Goal: Information Seeking & Learning: Learn about a topic

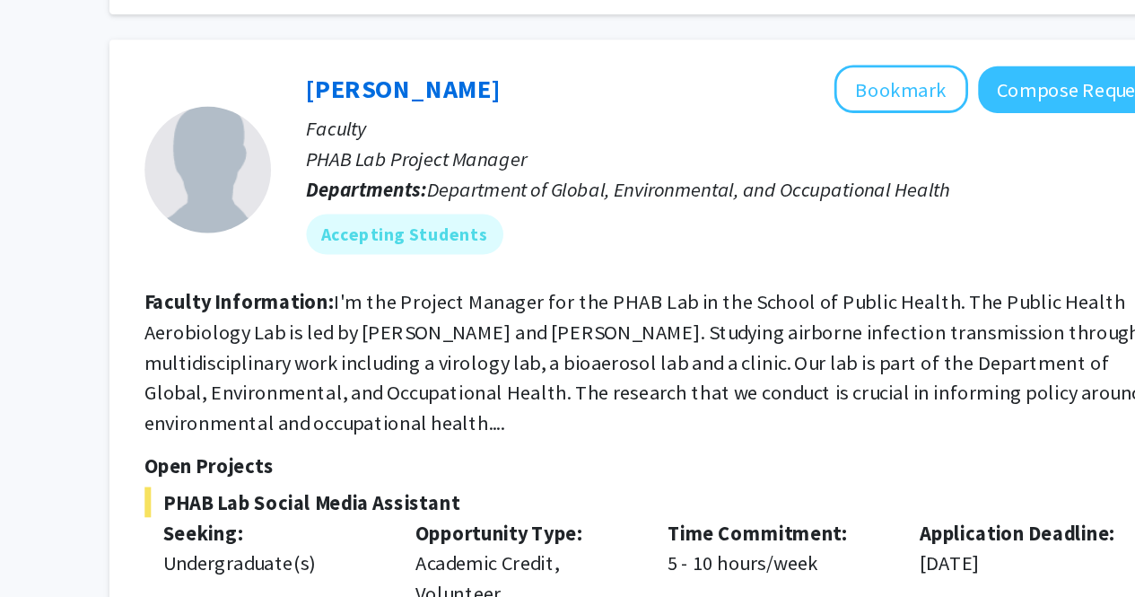
scroll to position [2893, 0]
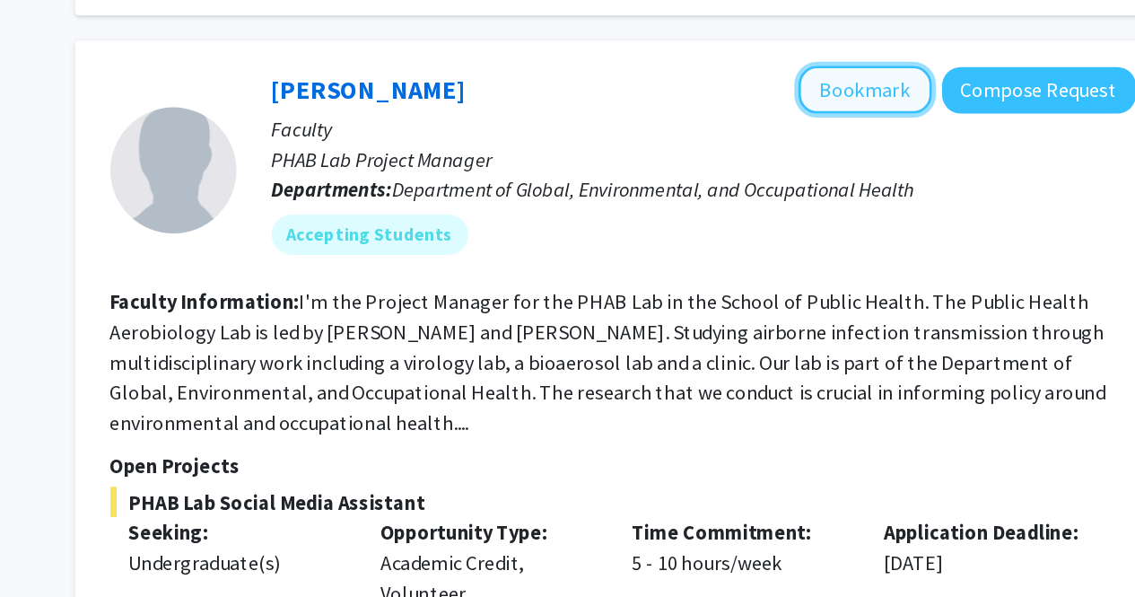
click at [871, 197] on button "Bookmark" at bounding box center [875, 214] width 95 height 34
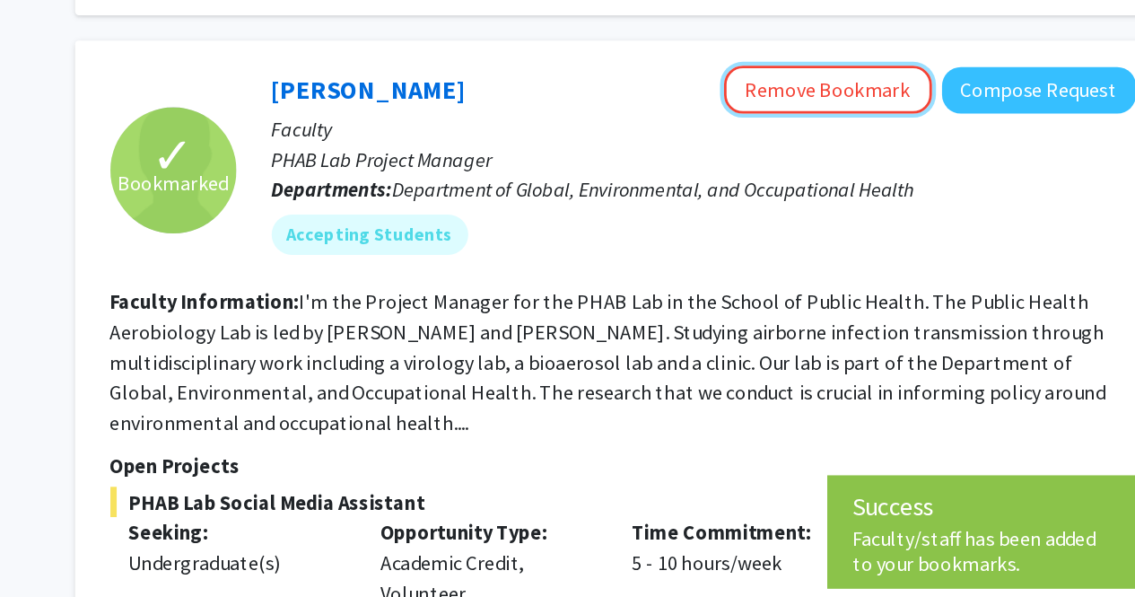
click at [871, 197] on button "Remove Bookmark" at bounding box center [849, 214] width 148 height 34
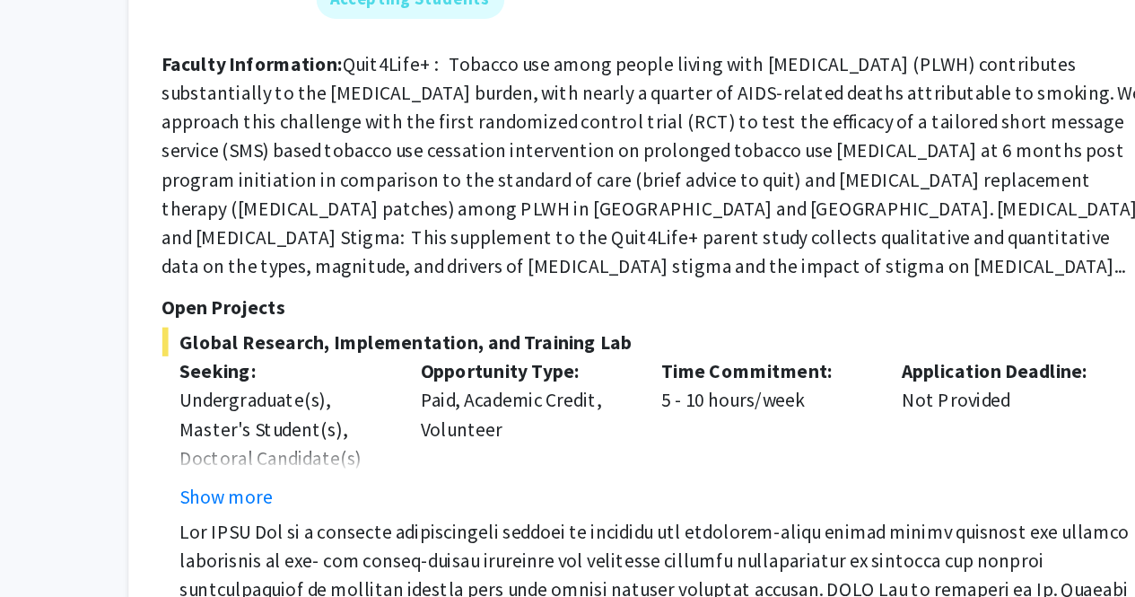
scroll to position [1701, 0]
click at [386, 359] on button "Show more" at bounding box center [385, 370] width 69 height 22
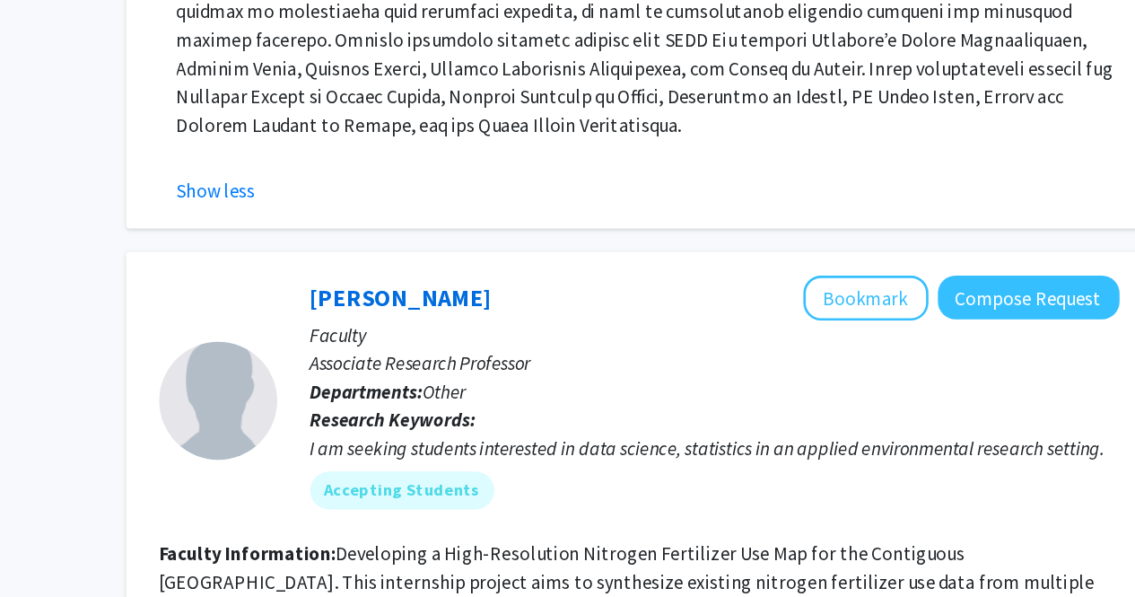
scroll to position [2207, 0]
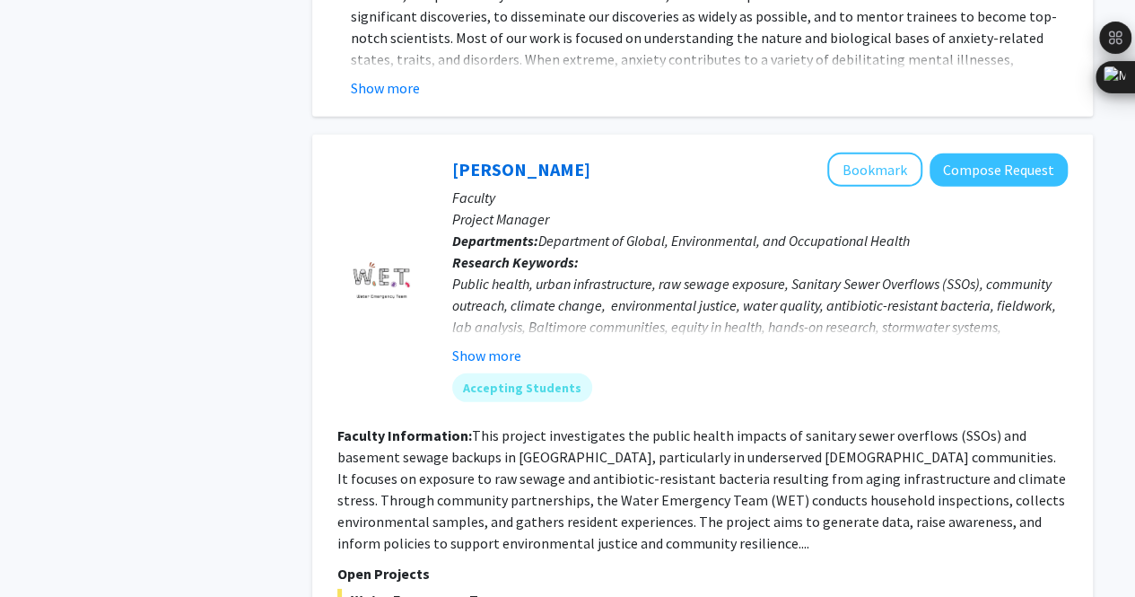
scroll to position [5945, 0]
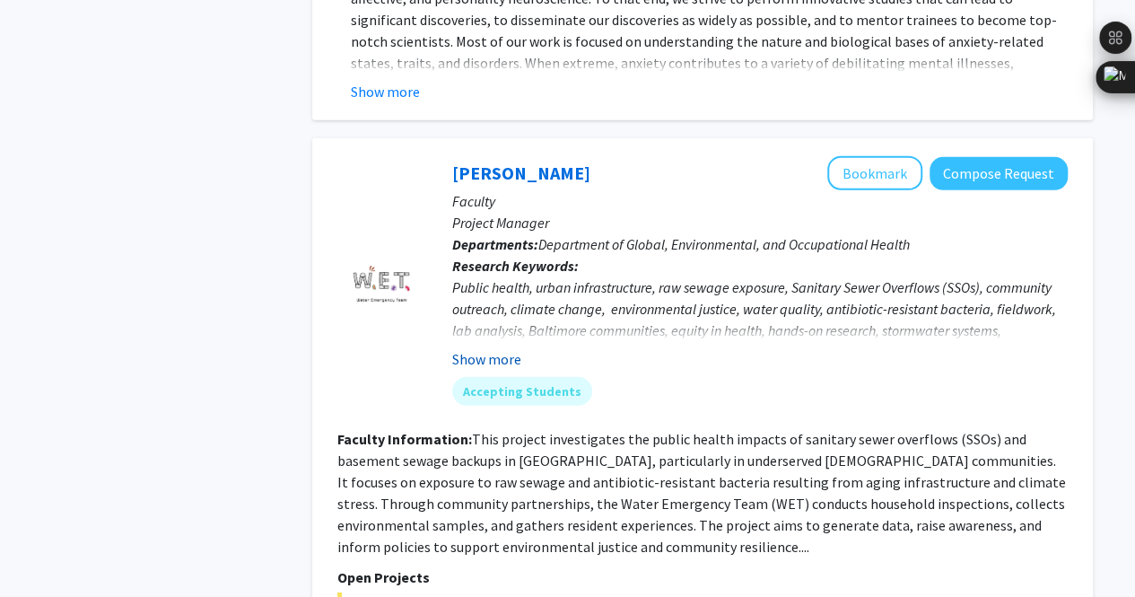
click at [485, 348] on button "Show more" at bounding box center [486, 359] width 69 height 22
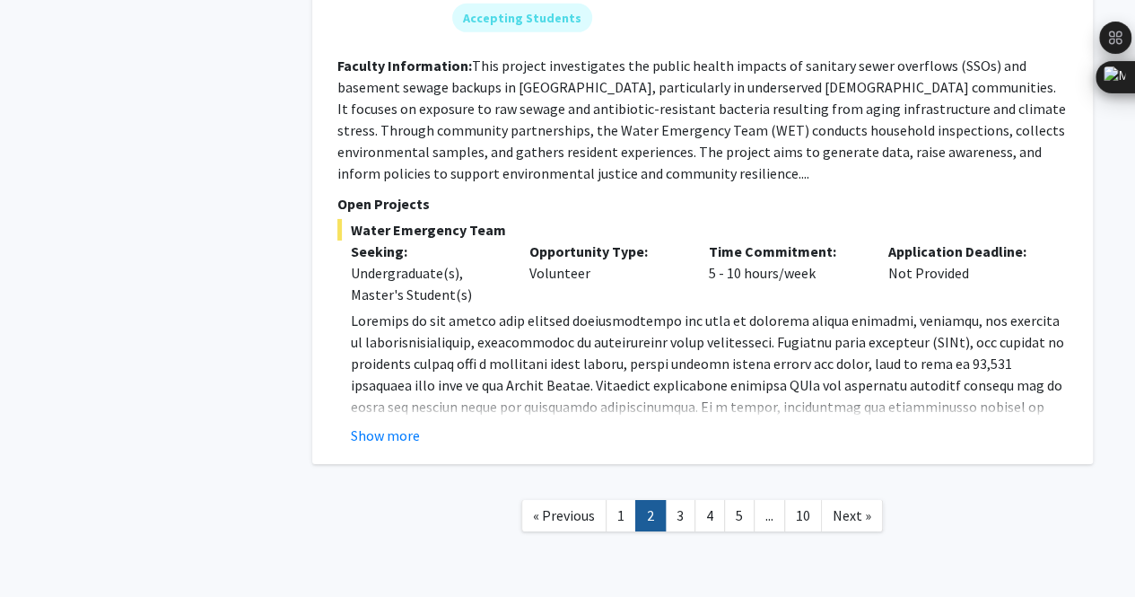
scroll to position [6341, 0]
click at [863, 505] on span "Next »" at bounding box center [852, 514] width 39 height 18
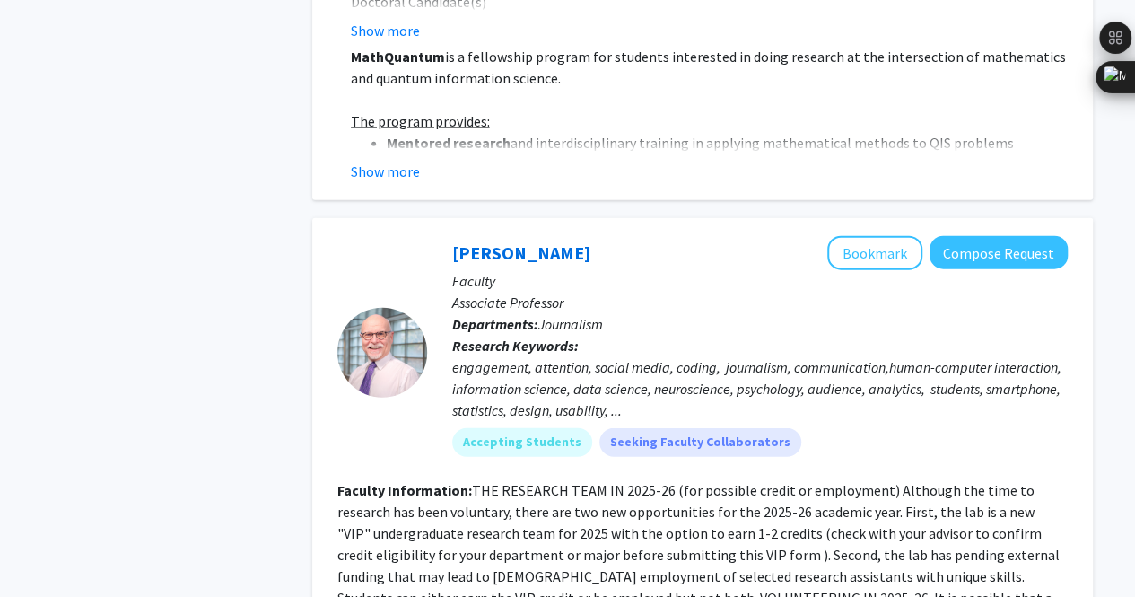
scroll to position [2054, 0]
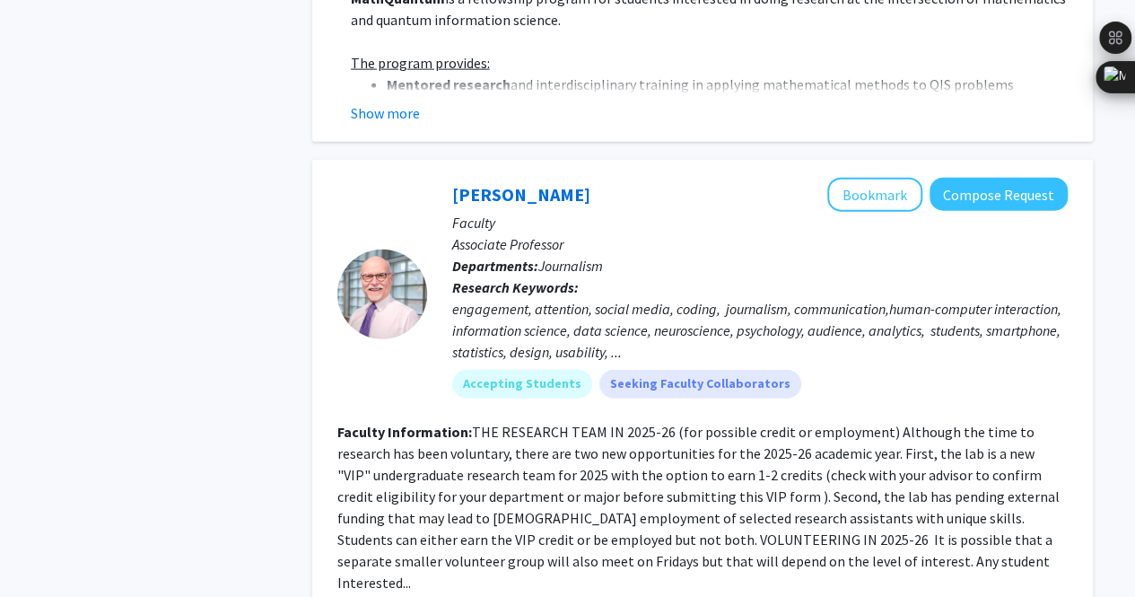
click at [1000, 311] on div "engagement, attention, social media, coding, journalism, communication,human-co…" at bounding box center [760, 330] width 616 height 65
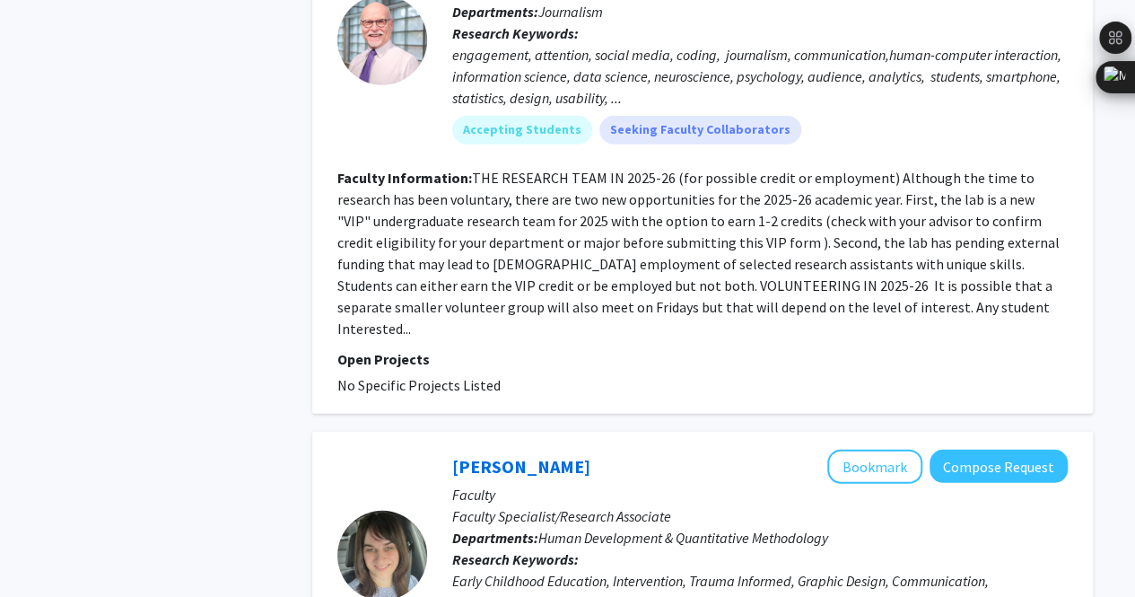
scroll to position [2528, 0]
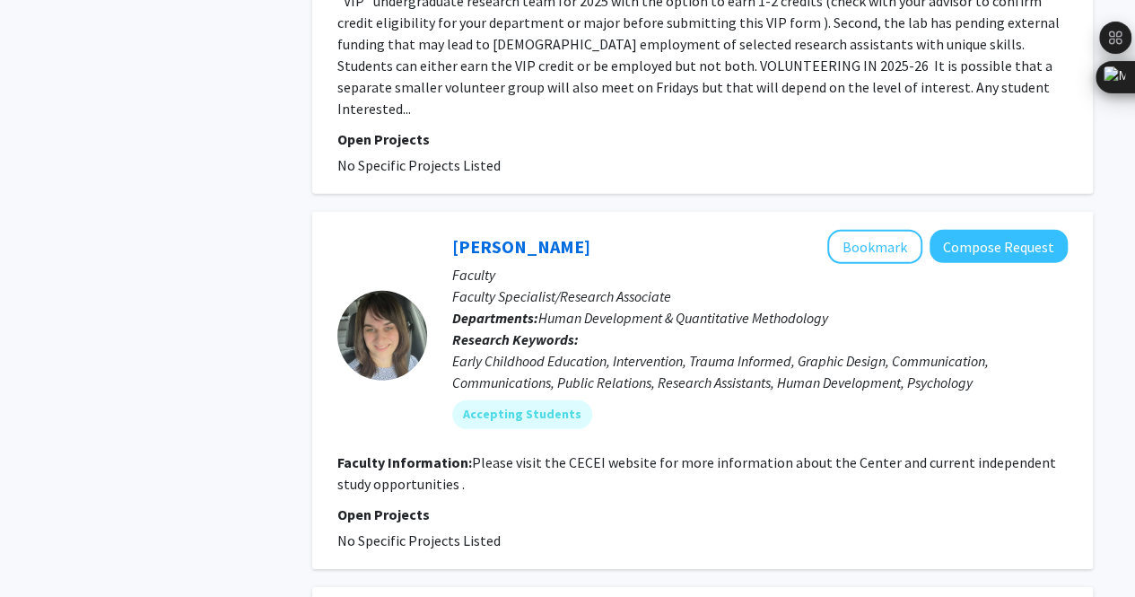
drag, startPoint x: 1000, startPoint y: 311, endPoint x: 996, endPoint y: 134, distance: 177.7
drag, startPoint x: 996, startPoint y: 134, endPoint x: 644, endPoint y: 424, distance: 455.9
click at [644, 424] on fg-search-faculty "[PERSON_NAME] Bookmark Compose Request Faculty Faculty Specialist/Research Asso…" at bounding box center [702, 390] width 731 height 321
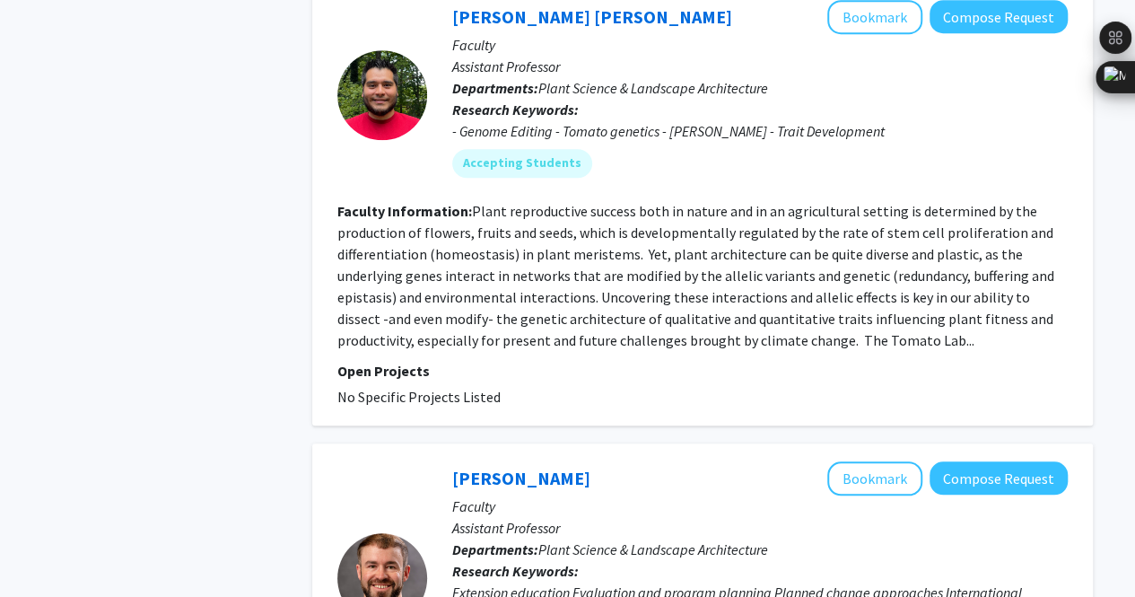
scroll to position [4500, 0]
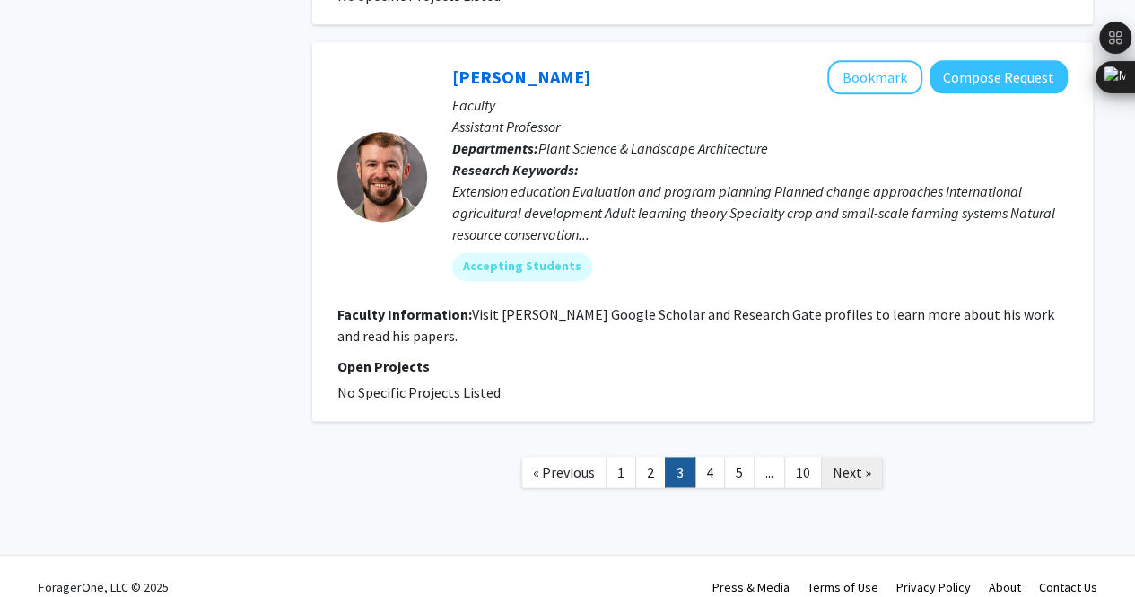
click at [853, 463] on span "Next »" at bounding box center [852, 472] width 39 height 18
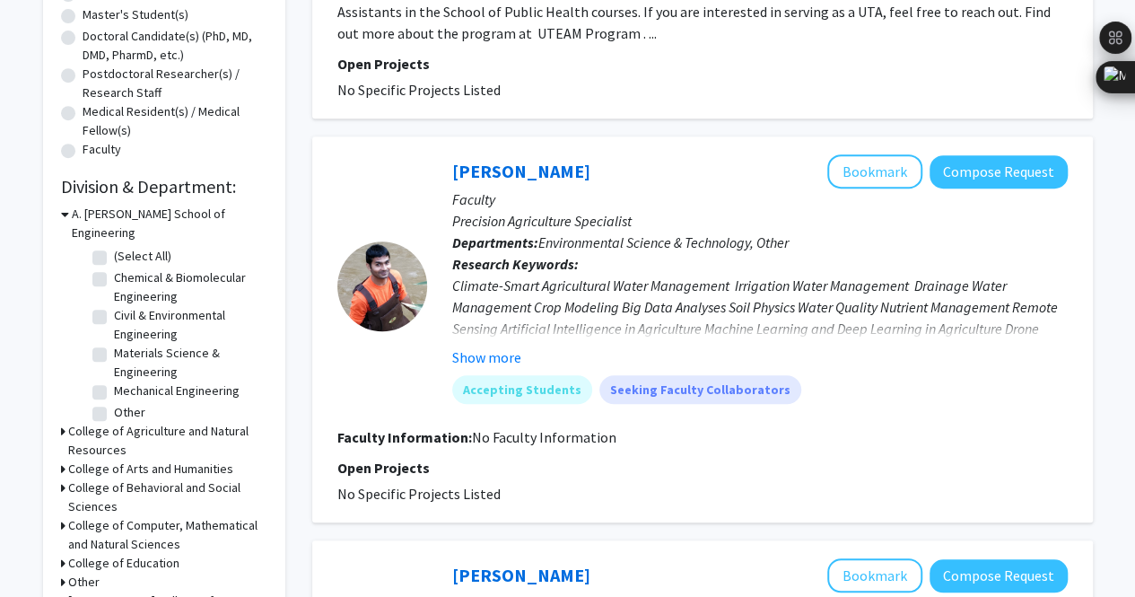
scroll to position [376, 0]
click at [61, 215] on icon at bounding box center [65, 215] width 8 height 19
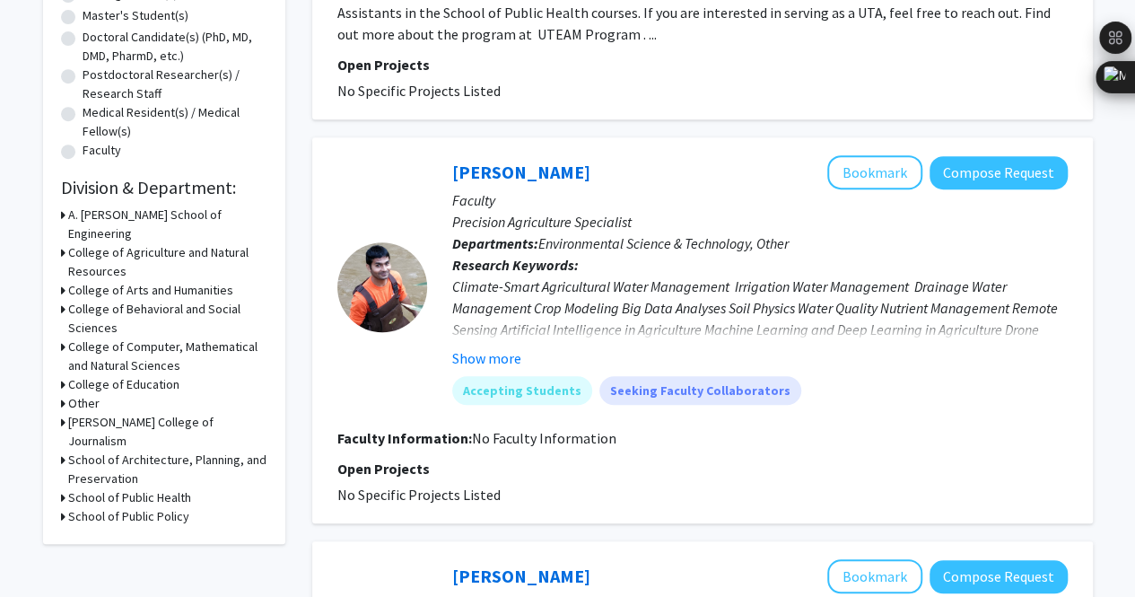
click at [147, 488] on h3 "School of Public Health" at bounding box center [129, 497] width 123 height 19
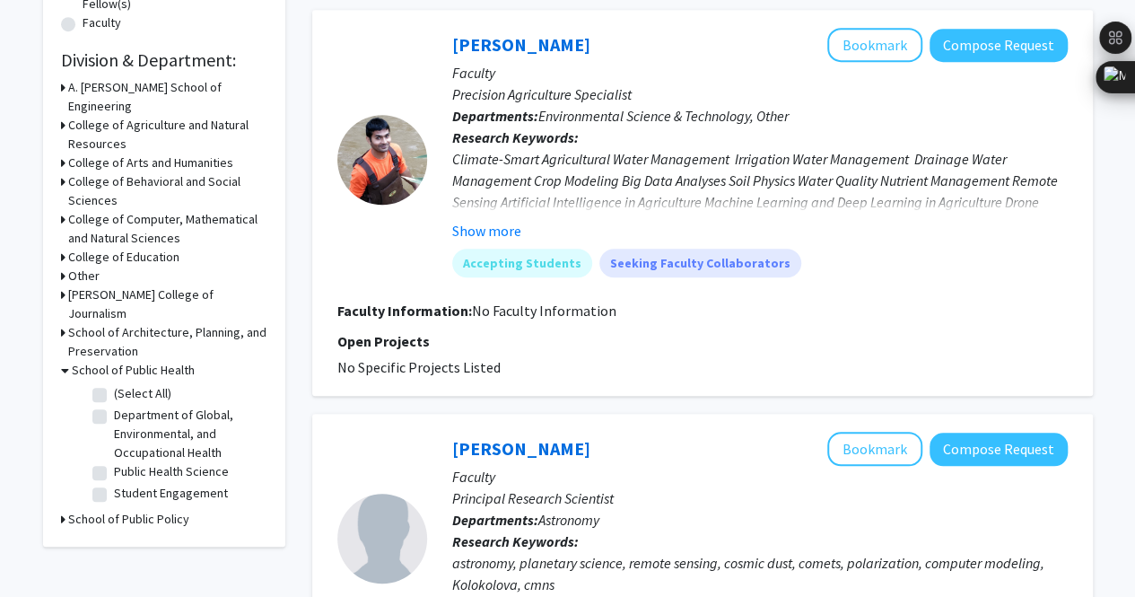
scroll to position [504, 0]
click at [93, 405] on fg-checkbox "Department of Global, Environmental, and Occupational Health Department of Glob…" at bounding box center [177, 433] width 171 height 57
click at [114, 405] on label "Department of Global, Environmental, and Occupational Health" at bounding box center [188, 433] width 149 height 57
click at [114, 405] on input "Department of Global, Environmental, and Occupational Health" at bounding box center [120, 411] width 12 height 12
checkbox input "true"
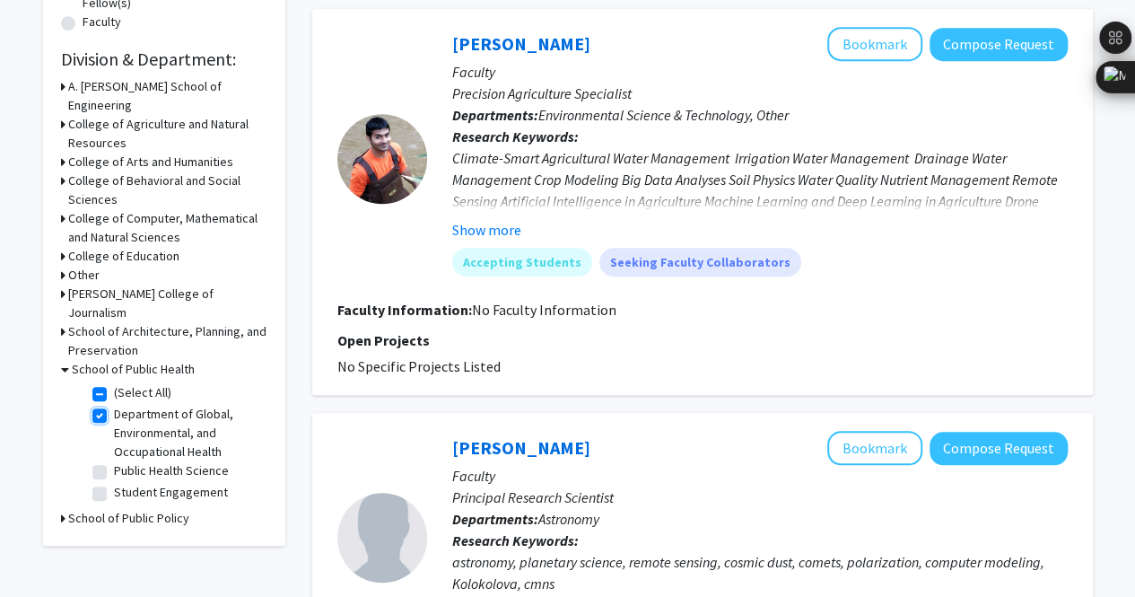
checkbox input "true"
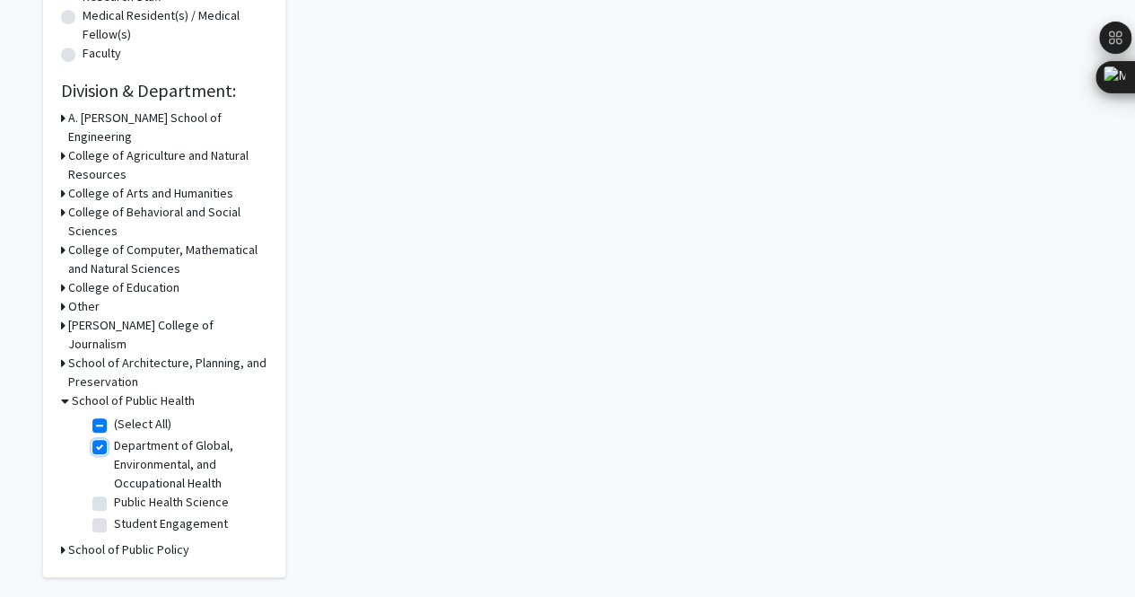
scroll to position [510, 0]
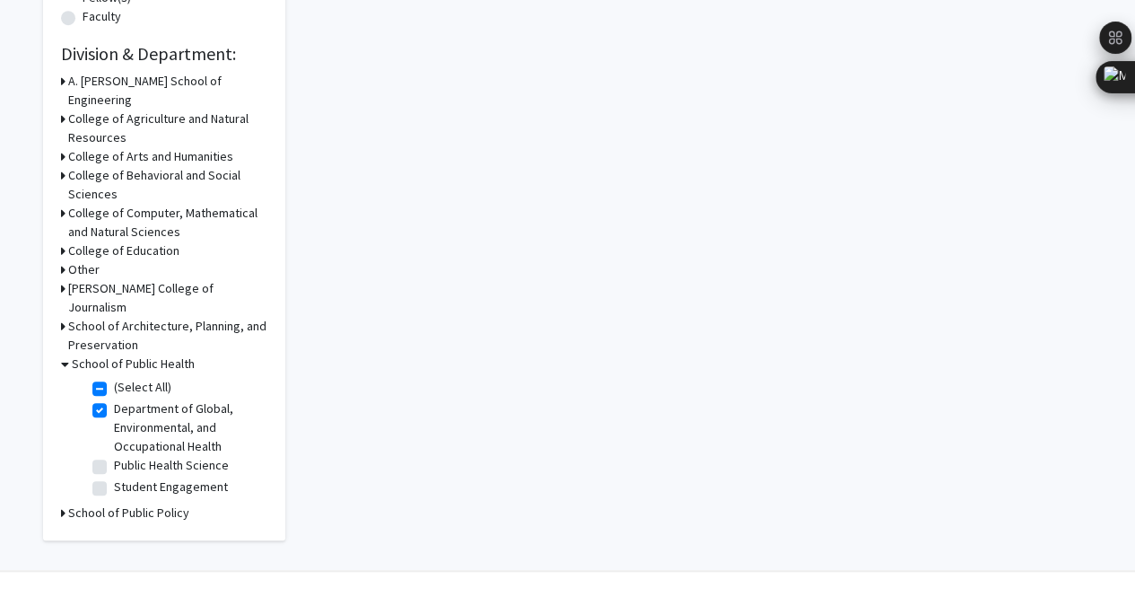
click at [114, 399] on label "Department of Global, Environmental, and Occupational Health" at bounding box center [188, 427] width 149 height 57
click at [114, 399] on input "Department of Global, Environmental, and Occupational Health" at bounding box center [120, 405] width 12 height 12
checkbox input "false"
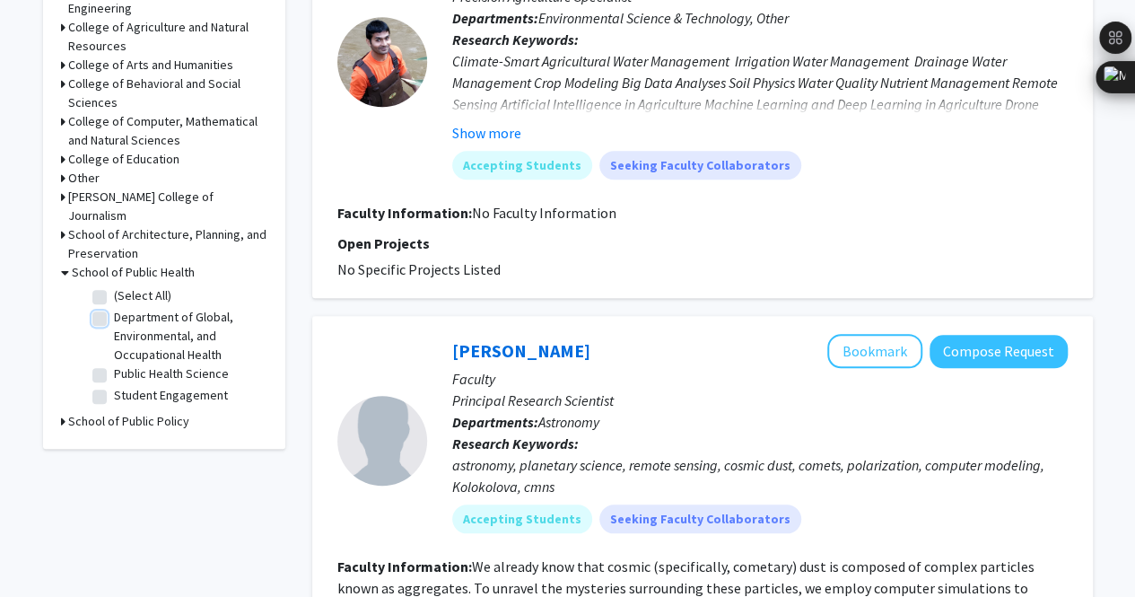
scroll to position [600, 0]
click at [114, 287] on label "(Select All)" at bounding box center [142, 296] width 57 height 19
click at [114, 287] on input "(Select All)" at bounding box center [120, 293] width 12 height 12
checkbox input "true"
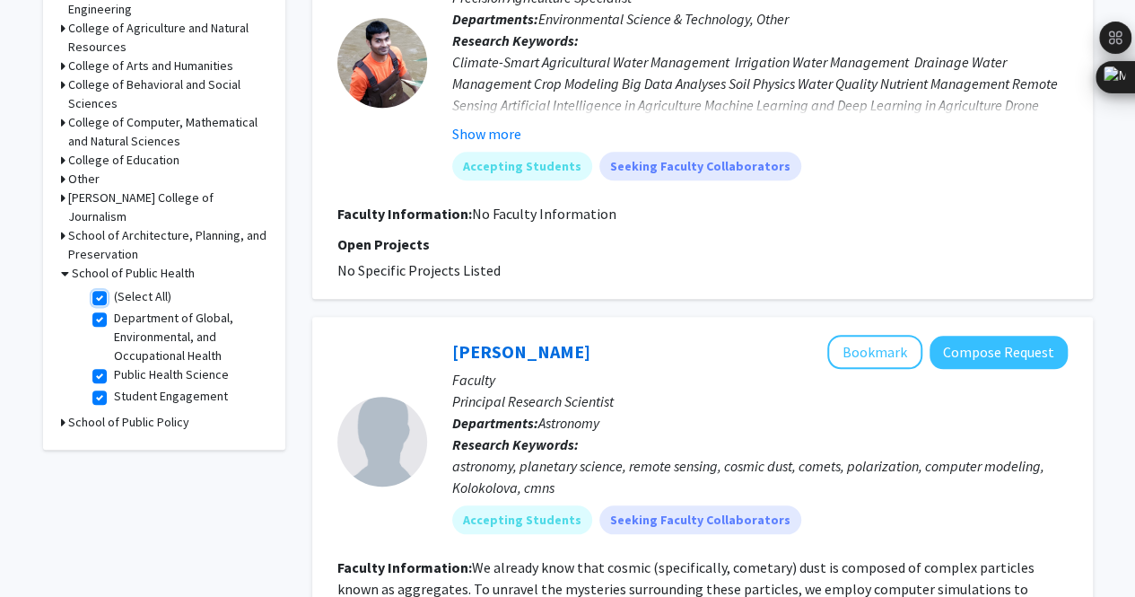
checkbox input "true"
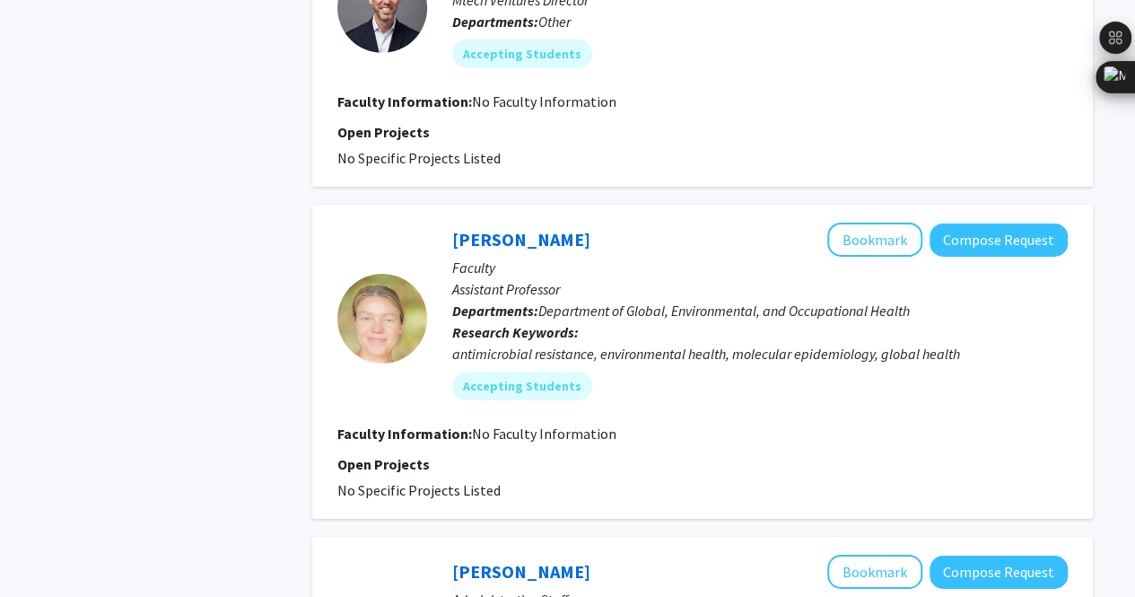
scroll to position [2927, 0]
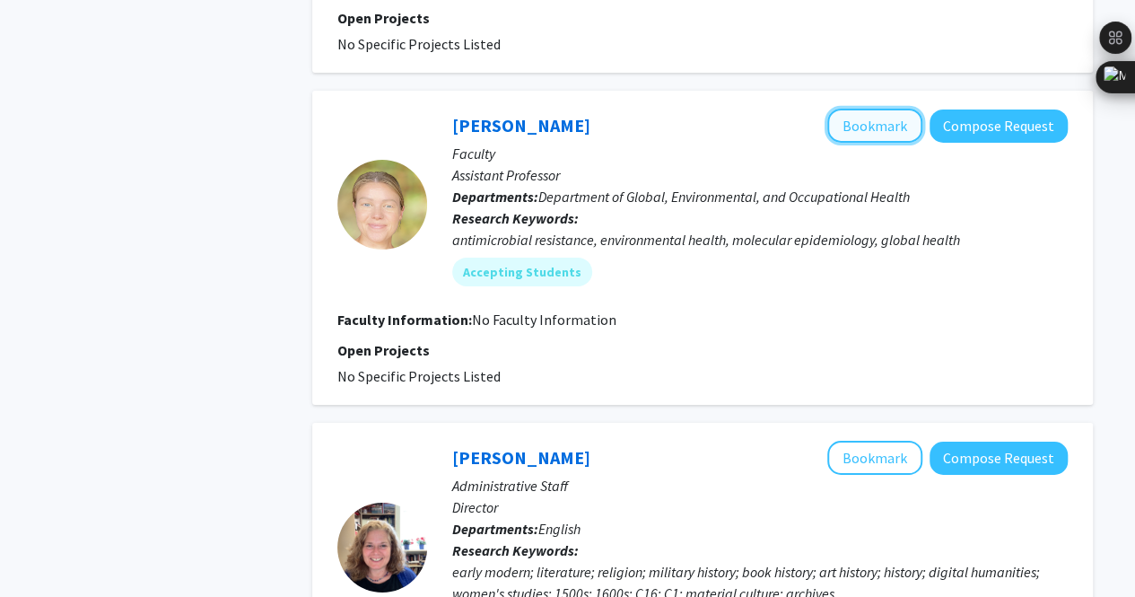
click at [869, 124] on button "Bookmark" at bounding box center [875, 126] width 95 height 34
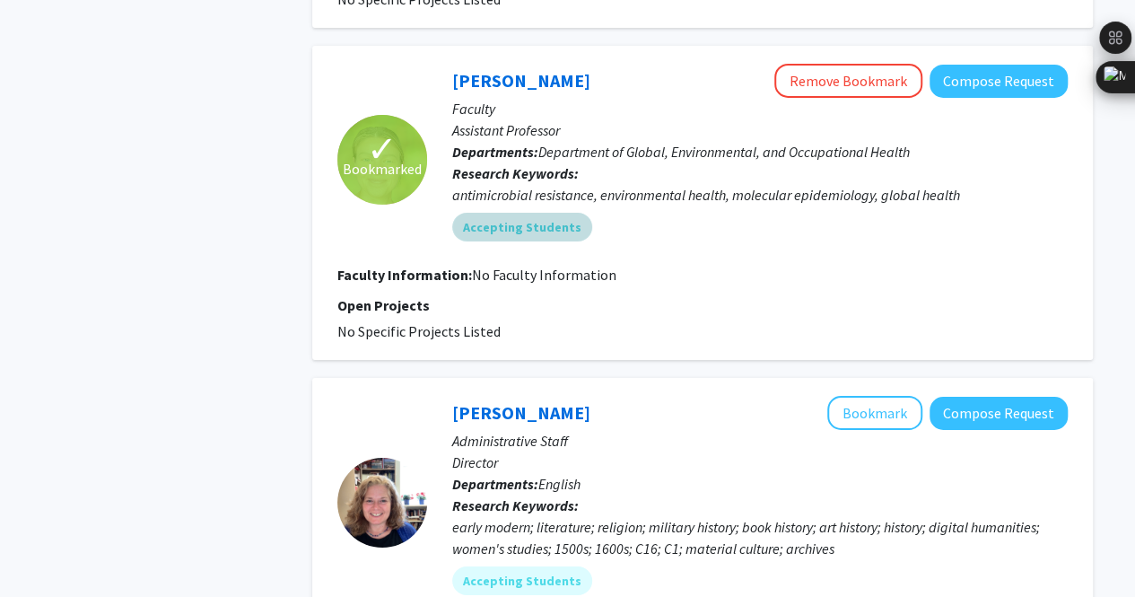
scroll to position [2971, 0]
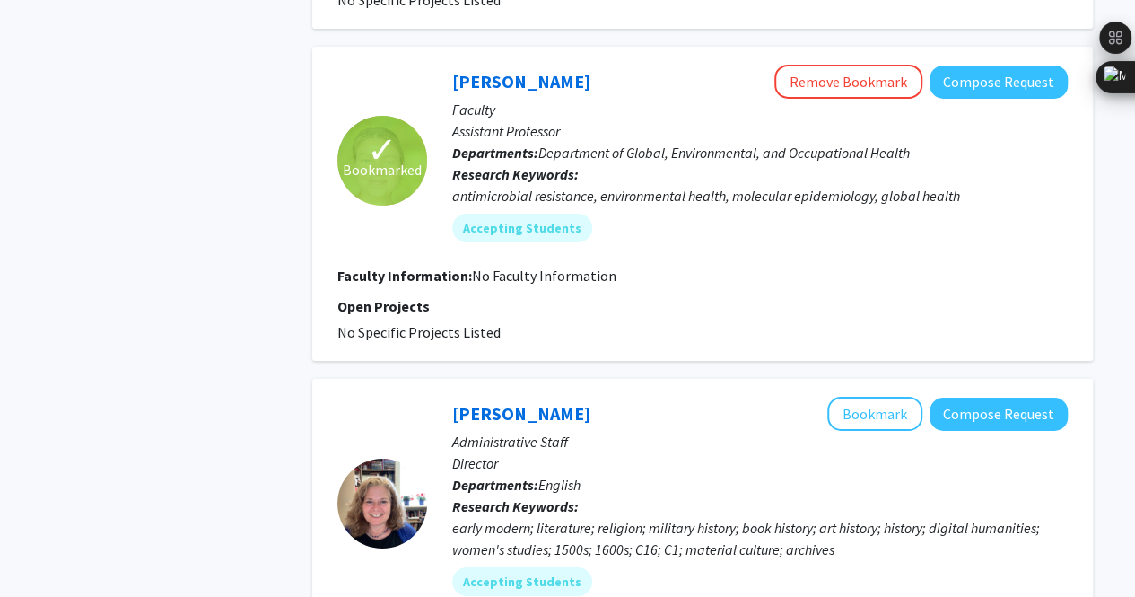
click at [431, 344] on div "✓ Bookmarked [PERSON_NAME] Remove Bookmark Compose Request Faculty Assistant Pr…" at bounding box center [702, 204] width 781 height 314
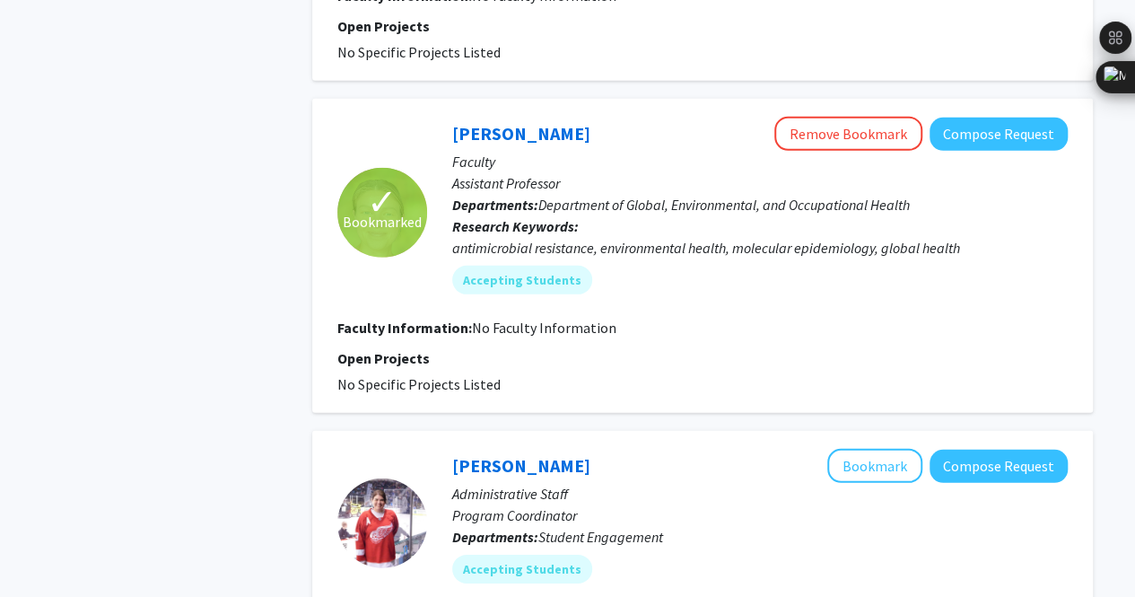
scroll to position [2489, 0]
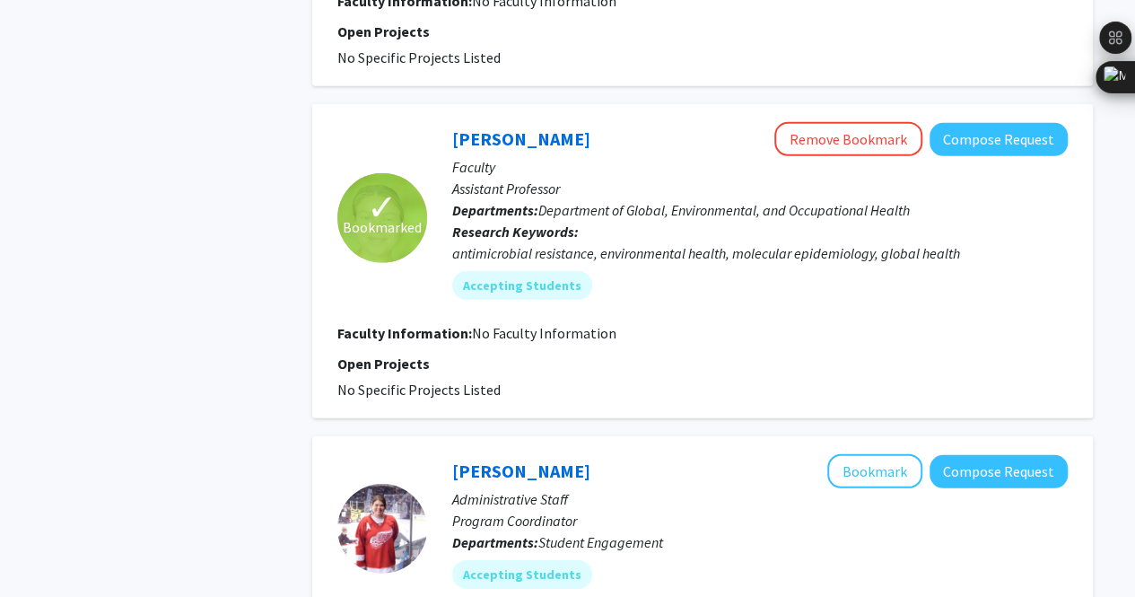
click at [504, 353] on p "Open Projects" at bounding box center [702, 364] width 731 height 22
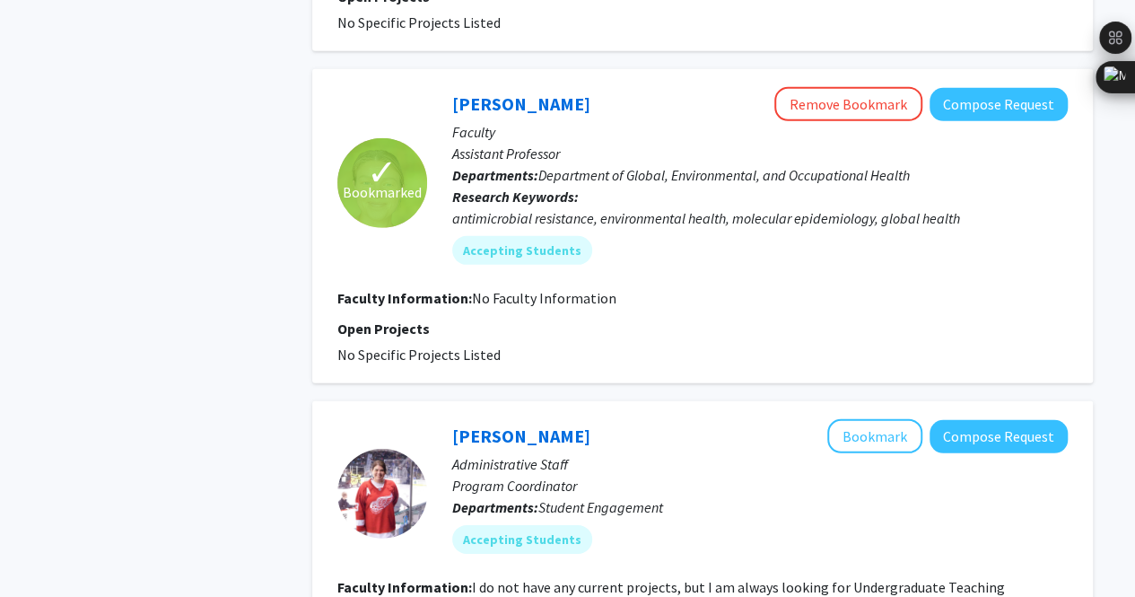
scroll to position [2525, 0]
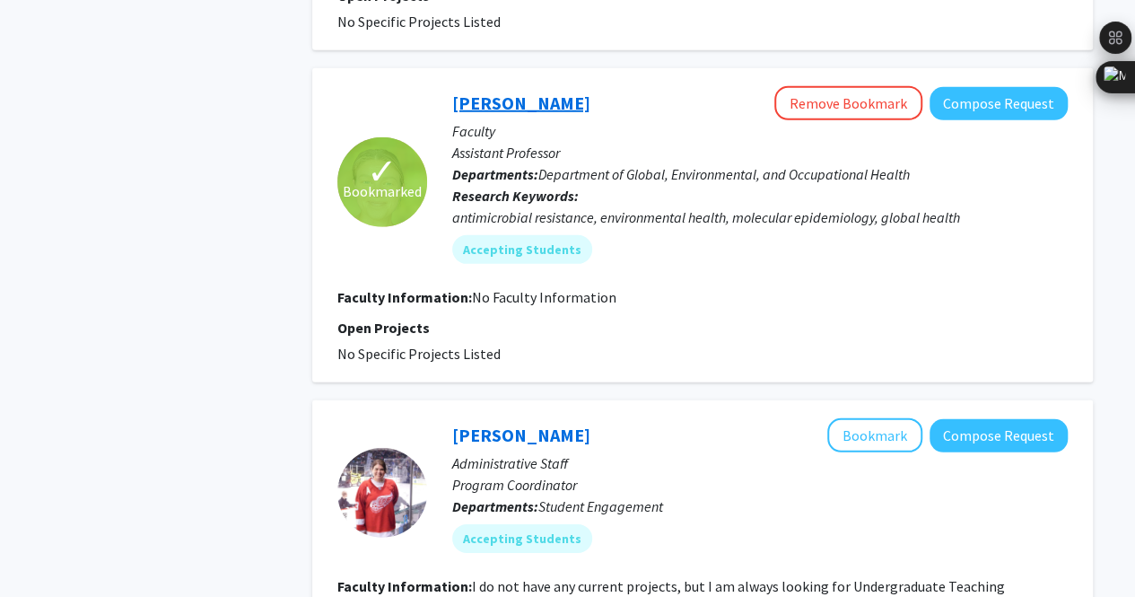
click at [488, 92] on link "[PERSON_NAME]" at bounding box center [521, 103] width 138 height 22
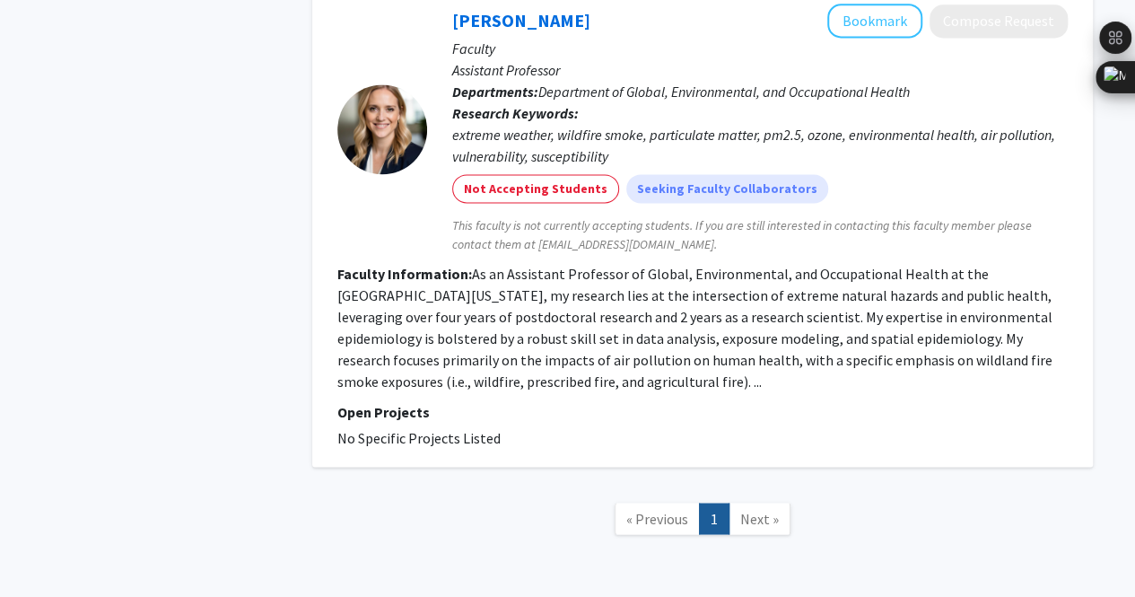
scroll to position [4660, 0]
click at [763, 504] on link "Next »" at bounding box center [760, 519] width 62 height 31
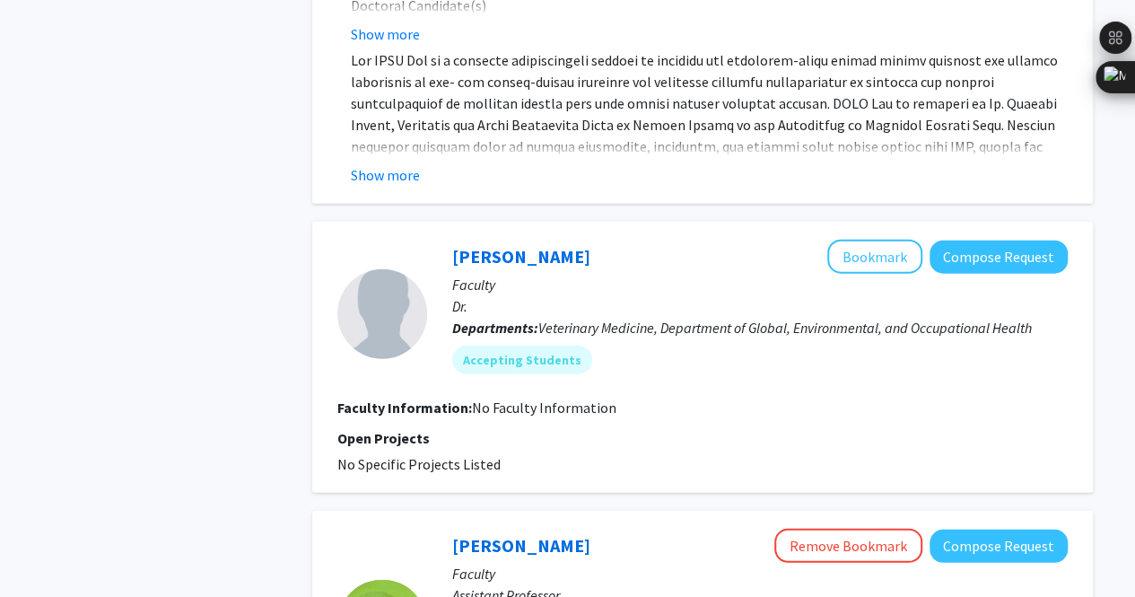
scroll to position [2081, 0]
click at [790, 398] on section "Faculty Information: No Faculty Information" at bounding box center [702, 409] width 731 height 22
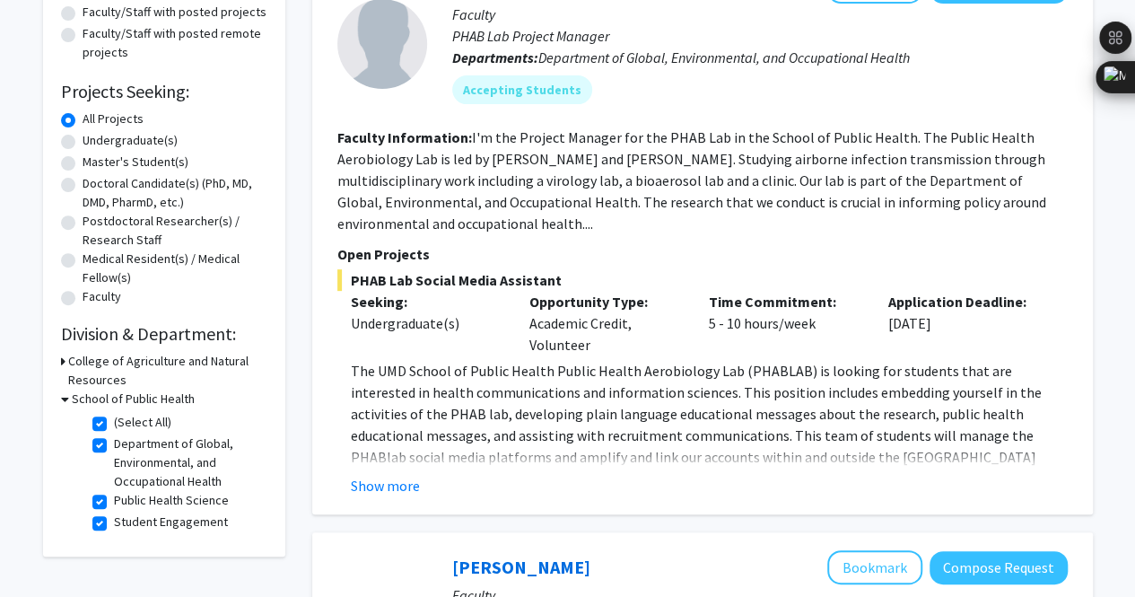
scroll to position [0, 0]
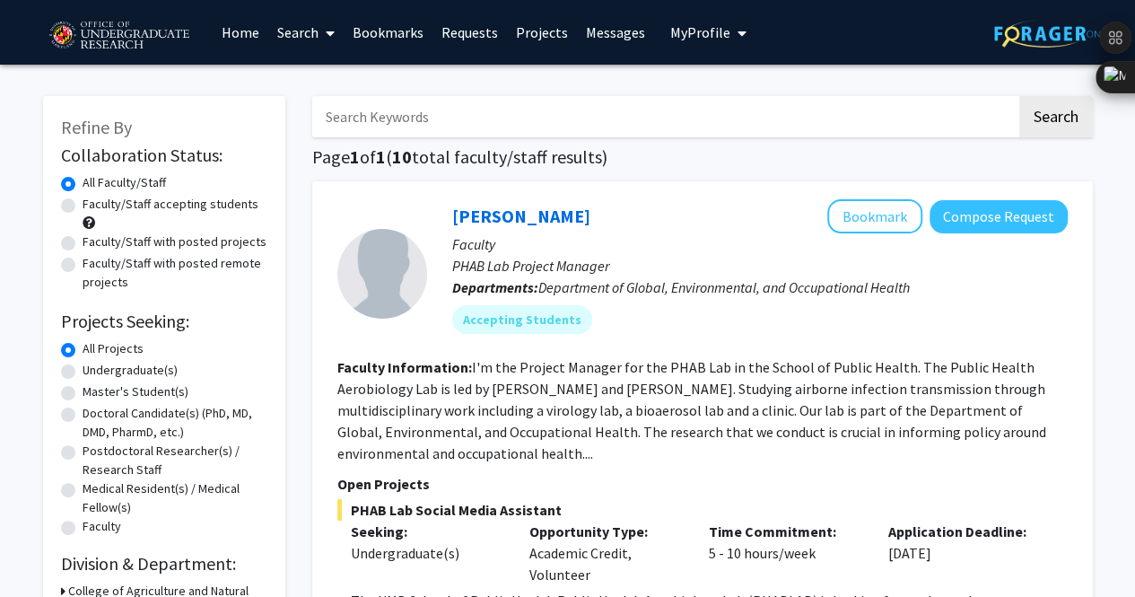
click at [436, 458] on fg-read-more "I'm the Project Manager for the PHAB Lab in the School of Public Health. The Pu…" at bounding box center [691, 410] width 709 height 104
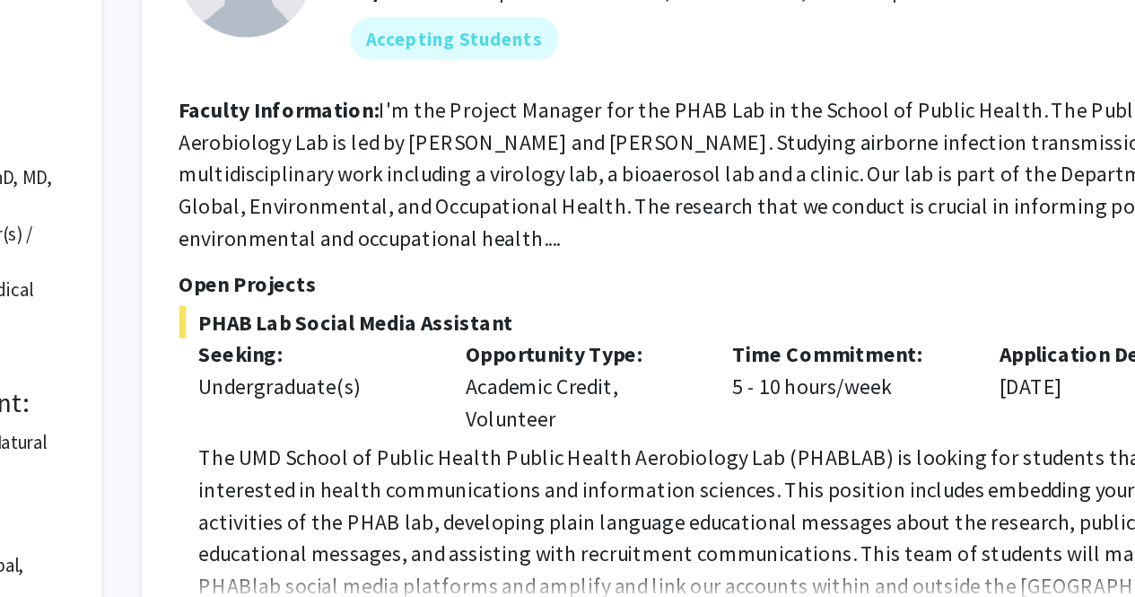
scroll to position [167, 0]
